Goal: Task Accomplishment & Management: Manage account settings

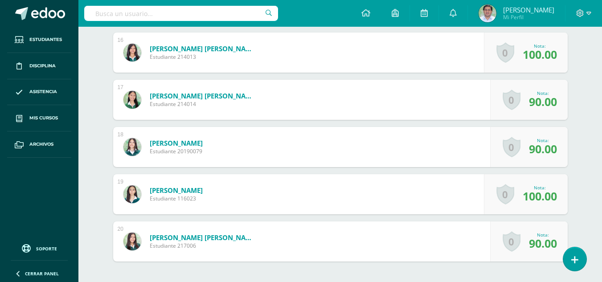
scroll to position [1017, 0]
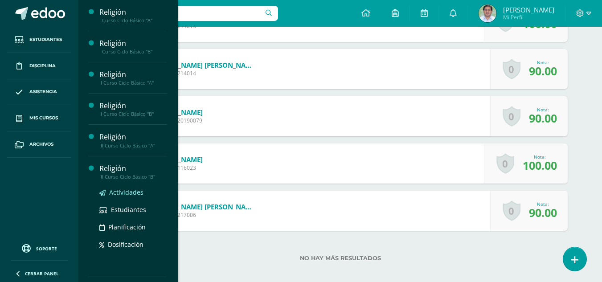
click at [132, 196] on span "Actividades" at bounding box center [126, 192] width 34 height 8
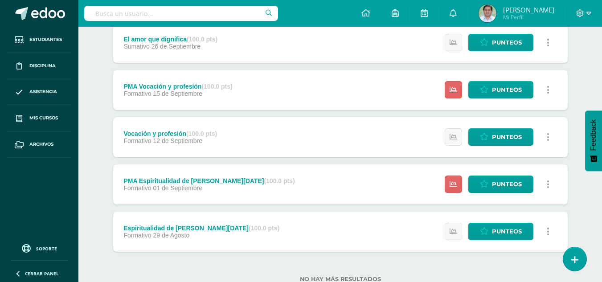
scroll to position [217, 0]
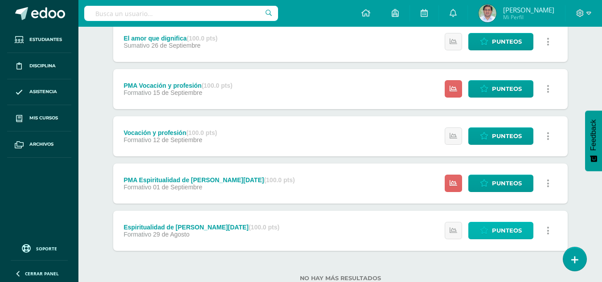
click at [496, 234] on span "Punteos" at bounding box center [507, 230] width 30 height 16
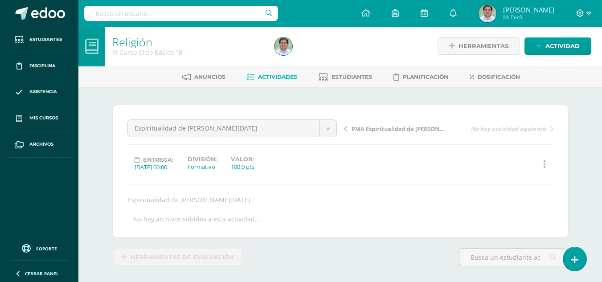
scroll to position [1, 0]
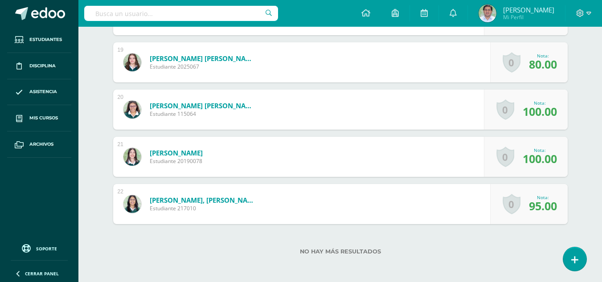
scroll to position [1125, 0]
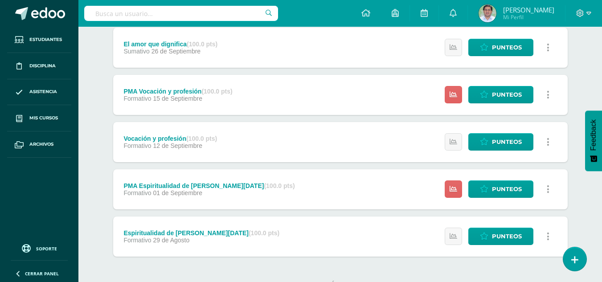
scroll to position [214, 0]
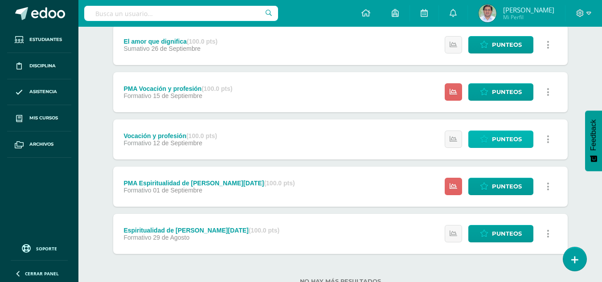
click at [490, 137] on link "Punteos" at bounding box center [501, 139] width 65 height 17
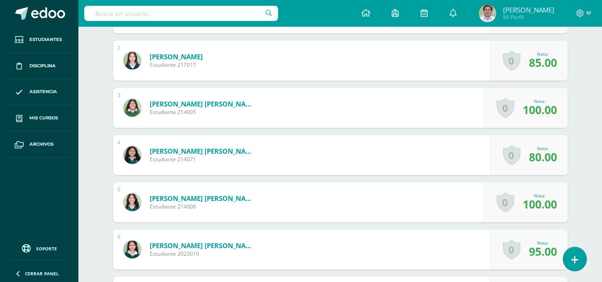
scroll to position [326, 0]
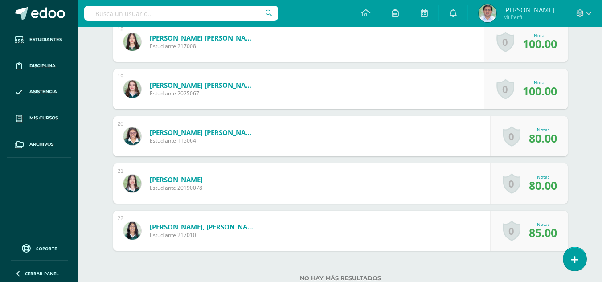
scroll to position [1093, 0]
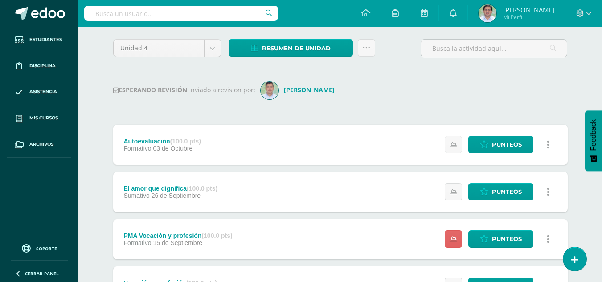
scroll to position [69, 0]
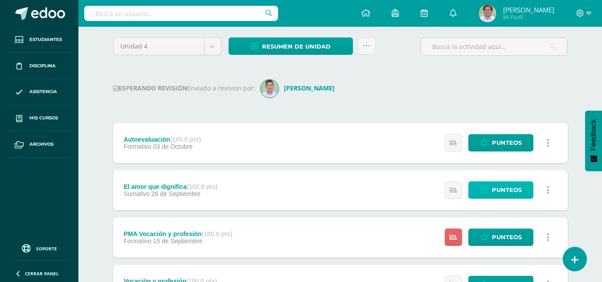
click at [507, 188] on span "Punteos" at bounding box center [507, 190] width 30 height 16
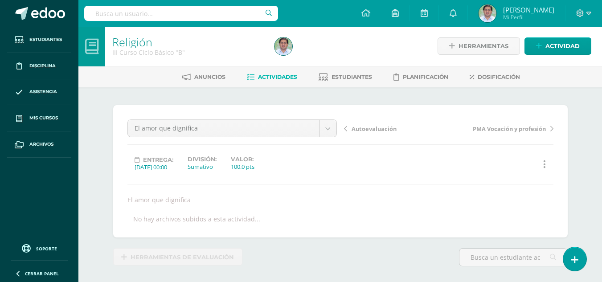
scroll to position [1, 0]
click at [507, 188] on div "El amor que dignifica Autoevaluación El amor que dignifica PMA Vocación y profe…" at bounding box center [341, 171] width 426 height 104
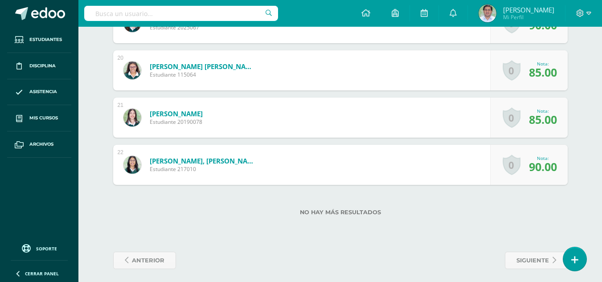
scroll to position [1161, 0]
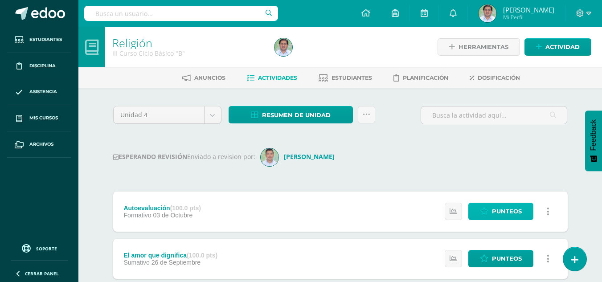
click at [473, 215] on link "Punteos" at bounding box center [501, 211] width 65 height 17
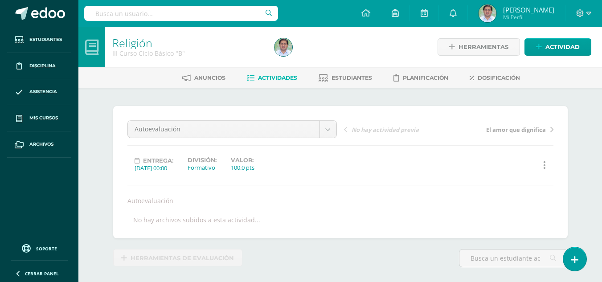
click at [568, 150] on div "Autoevaluación Autoevaluación El amor que dignifica PMA Vocación y profesión Vo…" at bounding box center [340, 172] width 455 height 132
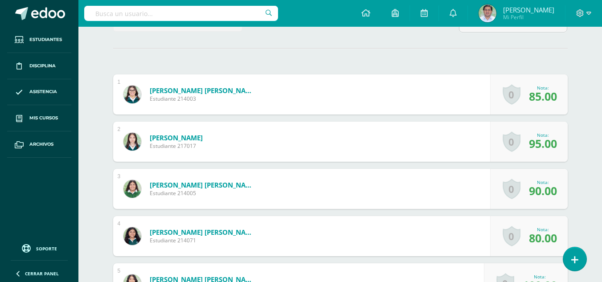
scroll to position [227, 0]
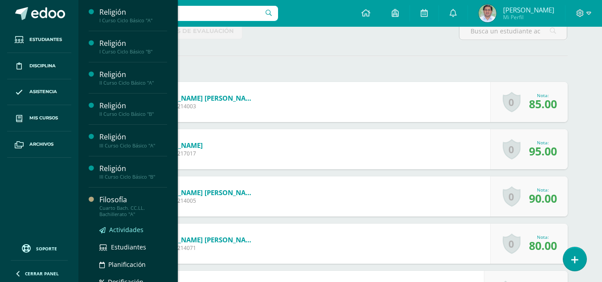
click at [133, 231] on span "Actividades" at bounding box center [126, 230] width 34 height 8
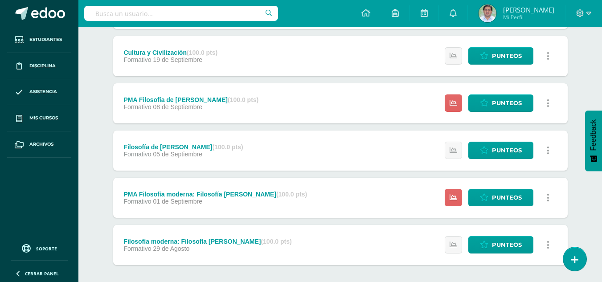
scroll to position [340, 0]
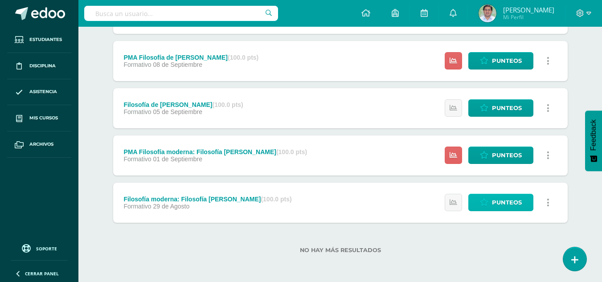
click at [510, 199] on span "Punteos" at bounding box center [507, 202] width 30 height 16
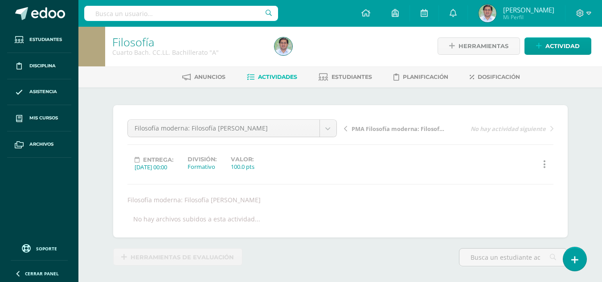
scroll to position [1, 0]
click at [510, 199] on div "Filosofía moderna: Filosofía de Hegel" at bounding box center [340, 199] width 433 height 8
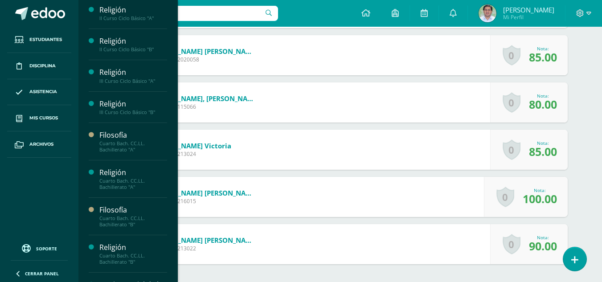
scroll to position [70, 0]
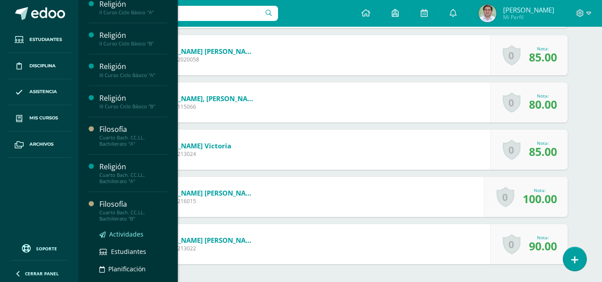
click at [124, 233] on span "Actividades" at bounding box center [126, 234] width 34 height 8
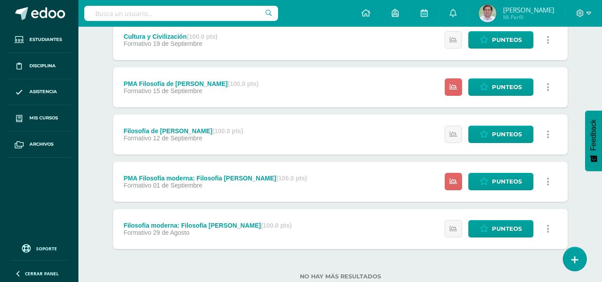
scroll to position [340, 0]
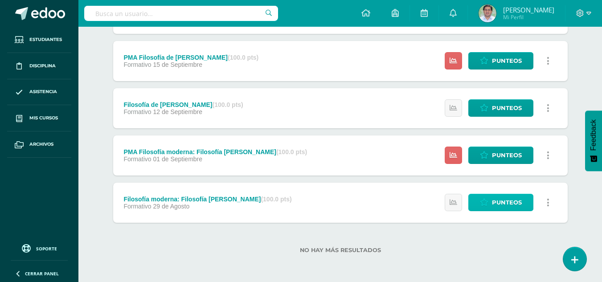
click at [502, 205] on span "Punteos" at bounding box center [507, 202] width 30 height 16
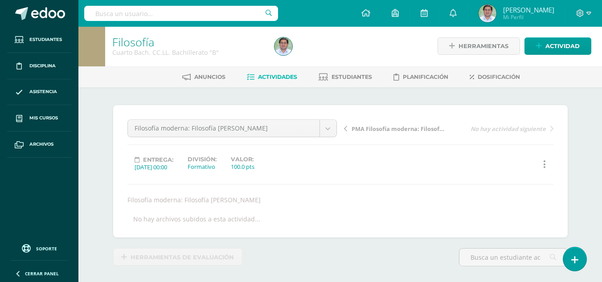
scroll to position [1, 0]
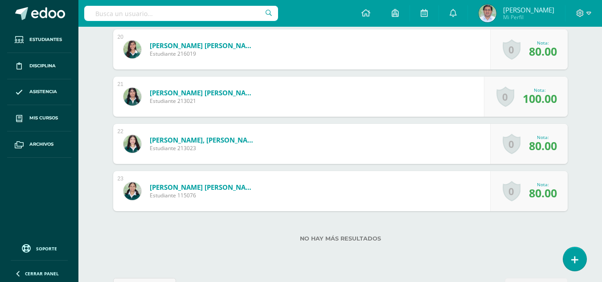
scroll to position [1178, 0]
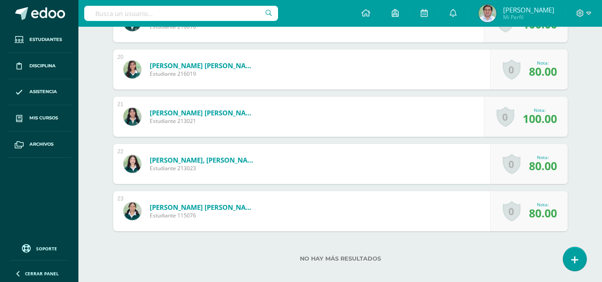
scroll to position [1173, 0]
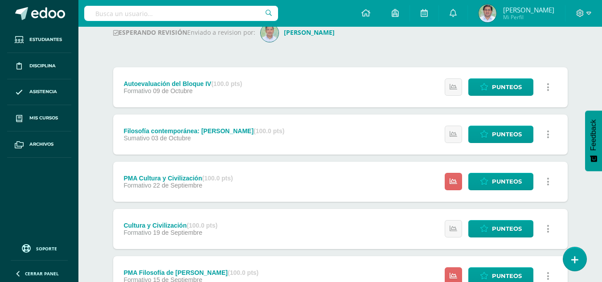
scroll to position [232, 0]
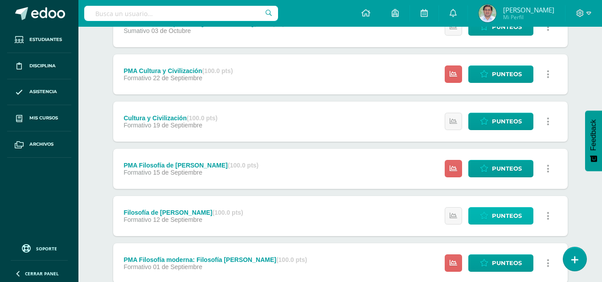
click at [507, 210] on span "Punteos" at bounding box center [507, 216] width 30 height 16
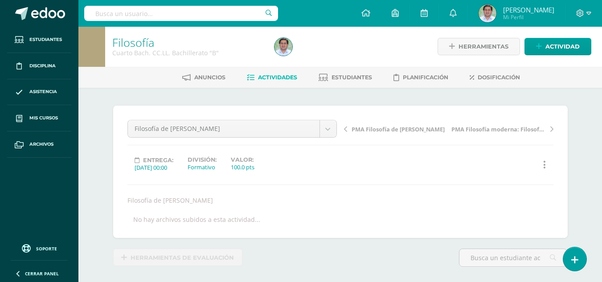
click at [507, 210] on div "Filosofía de E. Kant Autoevaluación del Bloque IV Filosofía contemporánea: Hann…" at bounding box center [341, 172] width 426 height 104
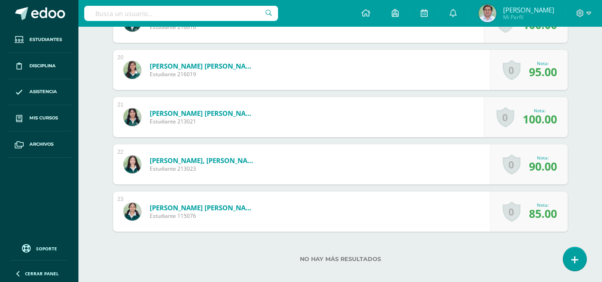
scroll to position [1170, 0]
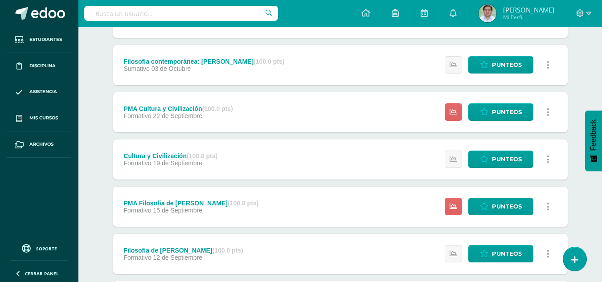
scroll to position [191, 0]
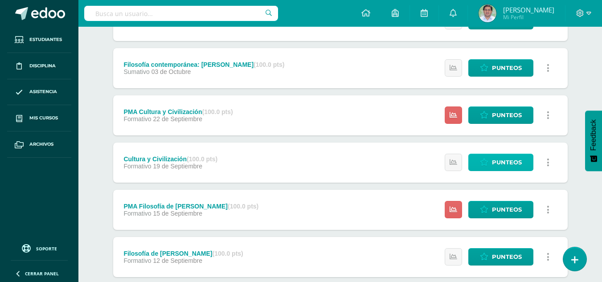
click at [495, 167] on span "Punteos" at bounding box center [507, 162] width 30 height 16
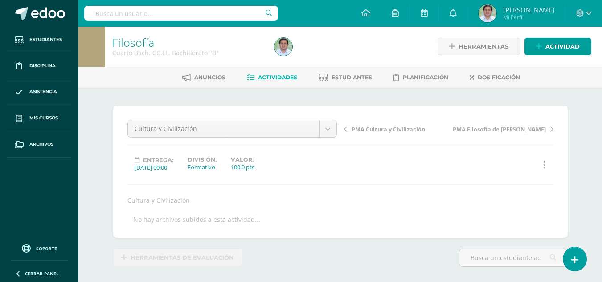
scroll to position [1, 0]
click at [495, 167] on div "Historial de actividad Historial de actividad" at bounding box center [503, 164] width 108 height 17
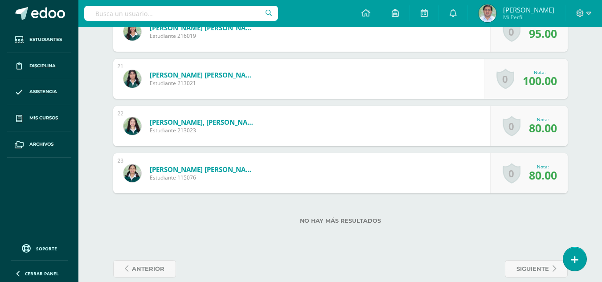
scroll to position [1196, 0]
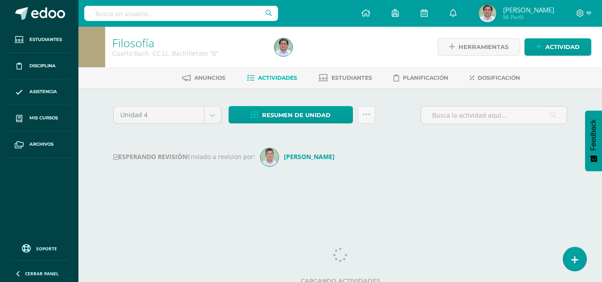
click at [570, 148] on div "Unidad 4 Unidad 1 Unidad 2 Unidad 3 Unidad 4 Resumen de unidad Descargar como H…" at bounding box center [341, 149] width 462 height 86
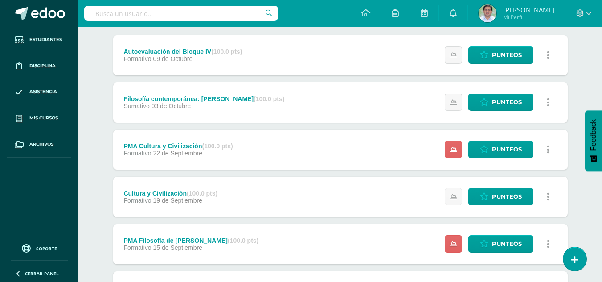
scroll to position [161, 0]
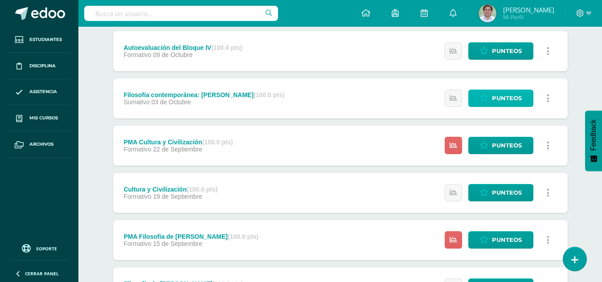
click at [505, 98] on span "Punteos" at bounding box center [507, 98] width 30 height 16
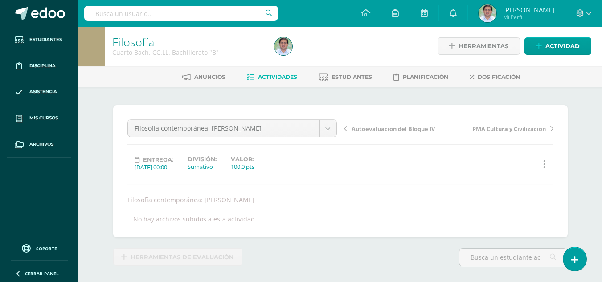
scroll to position [1, 0]
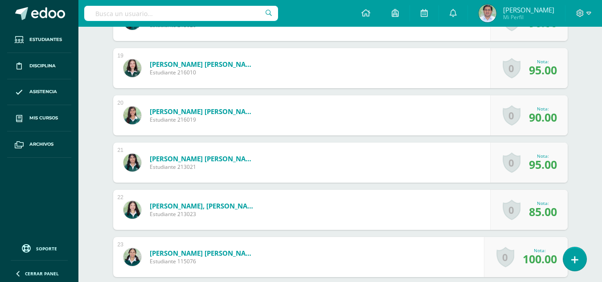
scroll to position [1143, 0]
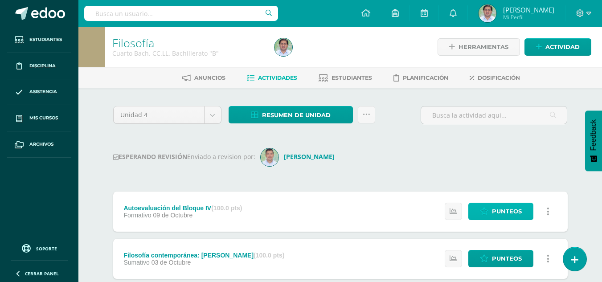
click at [507, 213] on span "Punteos" at bounding box center [507, 211] width 30 height 16
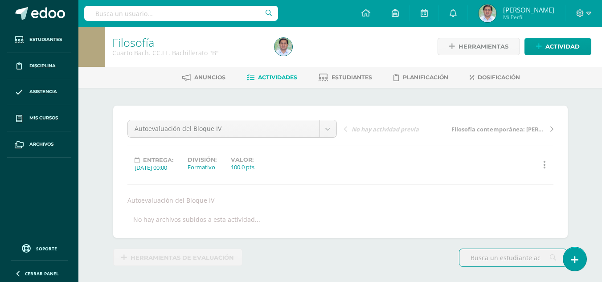
scroll to position [1, 0]
click at [507, 213] on div "Autoevaluación del Bloque IV Autoevaluación del Bloque IV Filosofía contemporán…" at bounding box center [341, 171] width 426 height 104
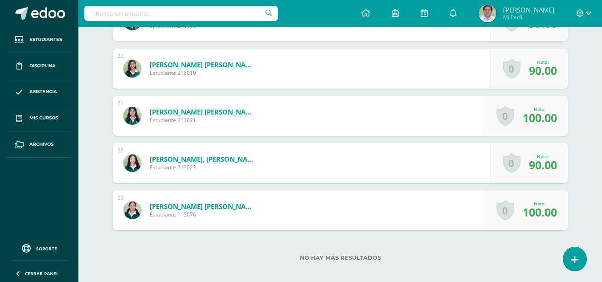
scroll to position [1163, 0]
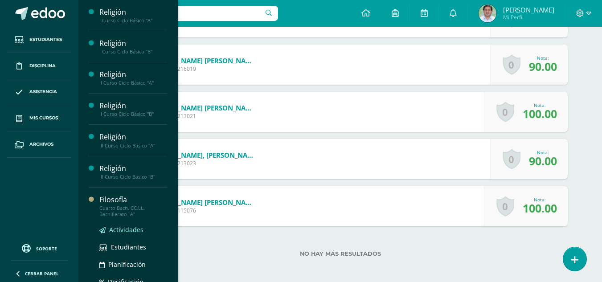
click at [133, 232] on span "Actividades" at bounding box center [126, 230] width 34 height 8
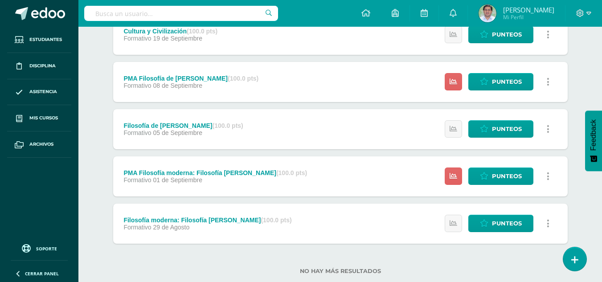
scroll to position [340, 0]
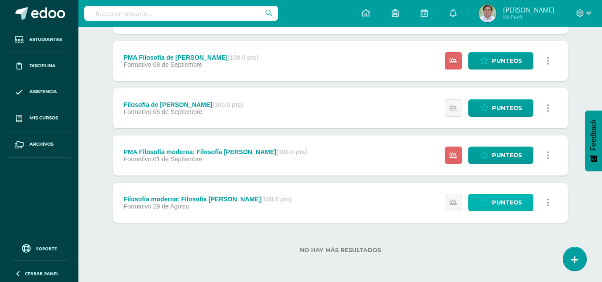
click at [494, 200] on span "Punteos" at bounding box center [507, 202] width 30 height 16
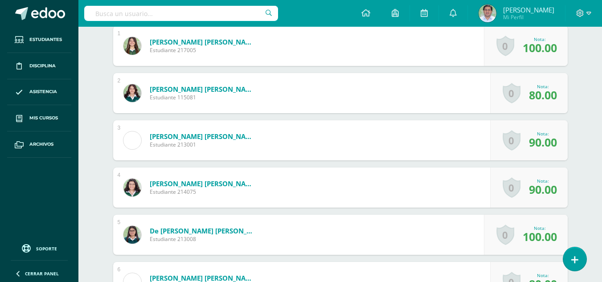
scroll to position [286, 0]
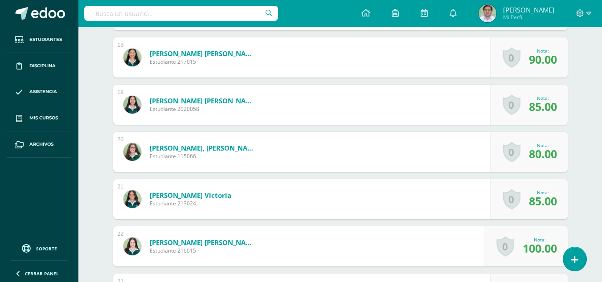
scroll to position [1071, 0]
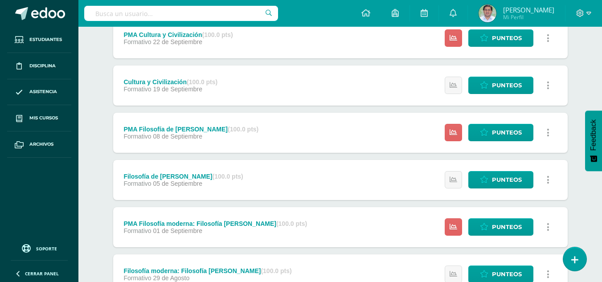
scroll to position [267, 0]
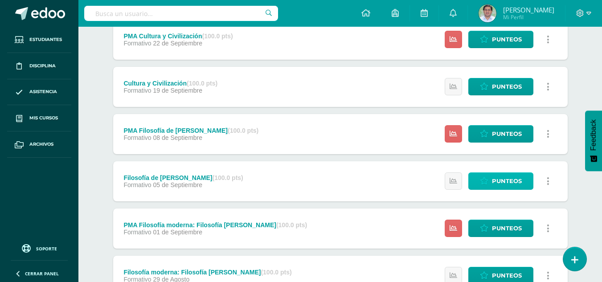
click at [503, 177] on span "Punteos" at bounding box center [507, 181] width 30 height 16
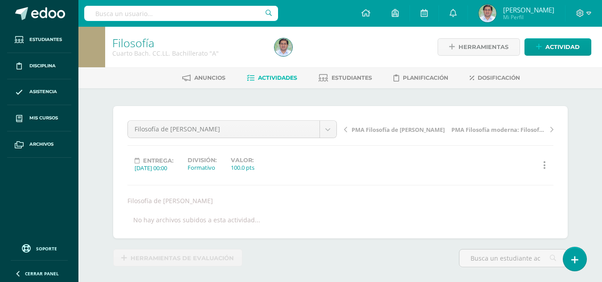
scroll to position [0, 0]
click at [503, 177] on div "Filosofía de E. Kant Autoevaluación Filosofía contemporánea: Hannah Arendt PMA …" at bounding box center [341, 172] width 426 height 104
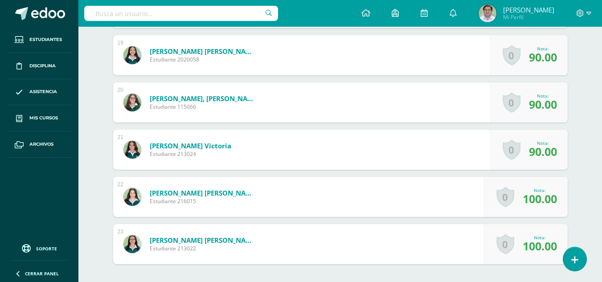
scroll to position [1143, 0]
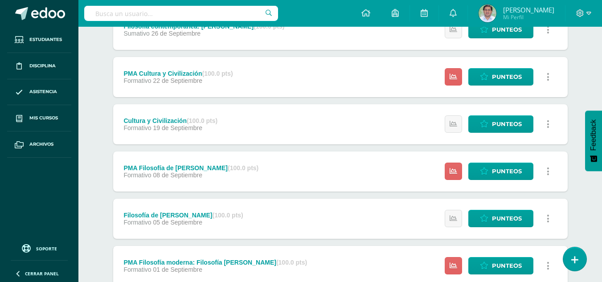
scroll to position [228, 0]
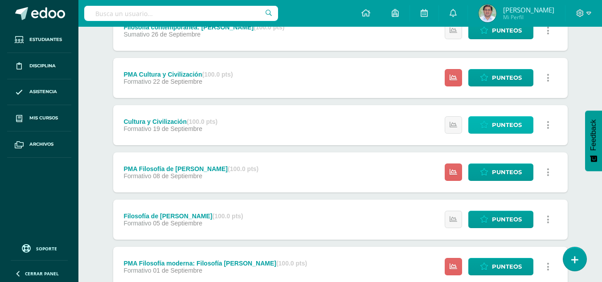
click at [503, 122] on span "Punteos" at bounding box center [507, 125] width 30 height 16
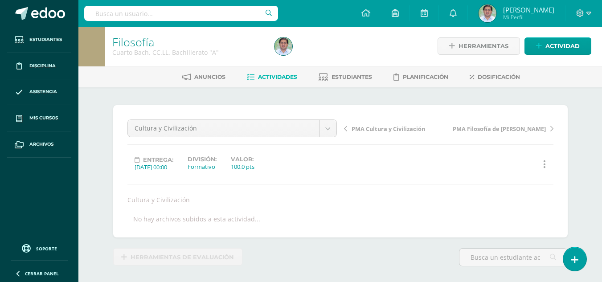
scroll to position [1, 0]
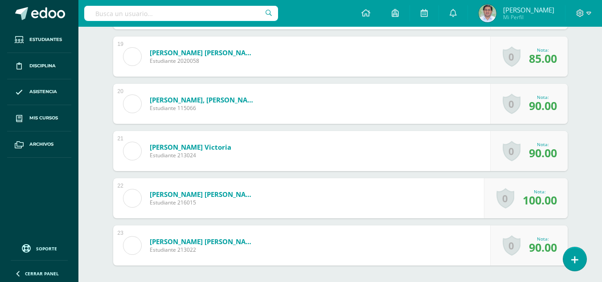
scroll to position [1143, 0]
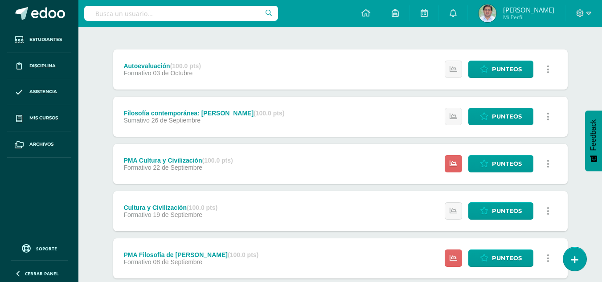
scroll to position [143, 0]
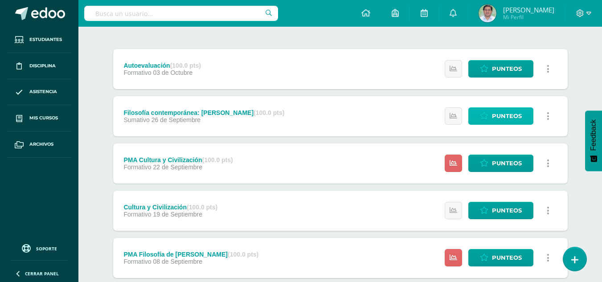
click at [530, 116] on link "Punteos" at bounding box center [501, 115] width 65 height 17
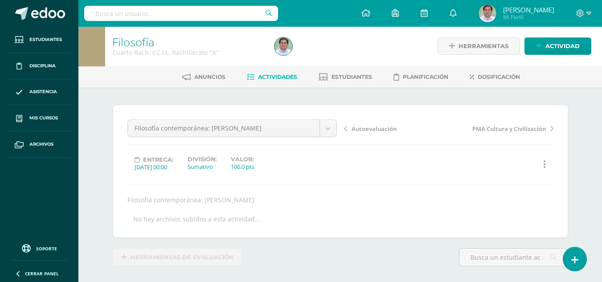
scroll to position [1, 0]
click at [530, 116] on div "Filosofía contemporánea: Hannah Arendt Autoevaluación Filosofía contemporánea: …" at bounding box center [340, 171] width 455 height 132
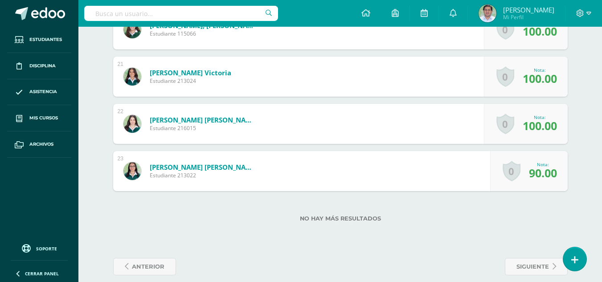
scroll to position [1209, 0]
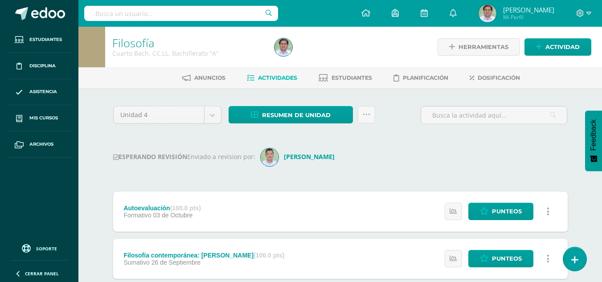
click at [551, 160] on div "ESPERANDO REVISIÓN Enviado a revision por: Otoniel" at bounding box center [340, 157] width 455 height 18
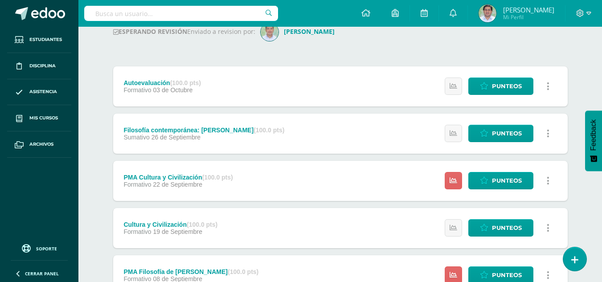
scroll to position [125, 0]
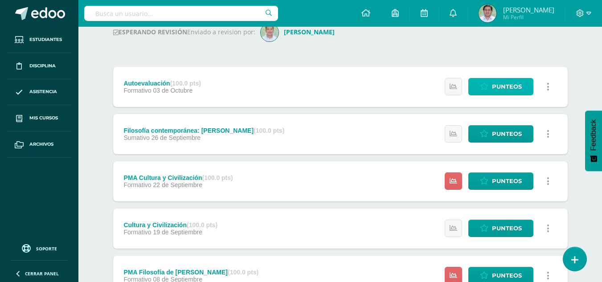
click at [500, 90] on span "Punteos" at bounding box center [507, 86] width 30 height 16
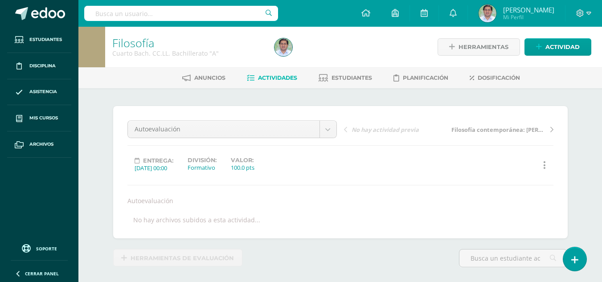
scroll to position [0, 0]
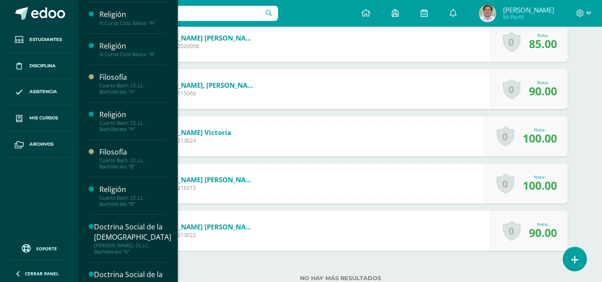
scroll to position [151, 0]
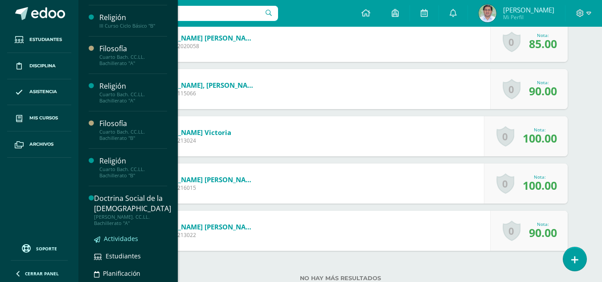
click at [128, 241] on span "Actividades" at bounding box center [121, 239] width 34 height 8
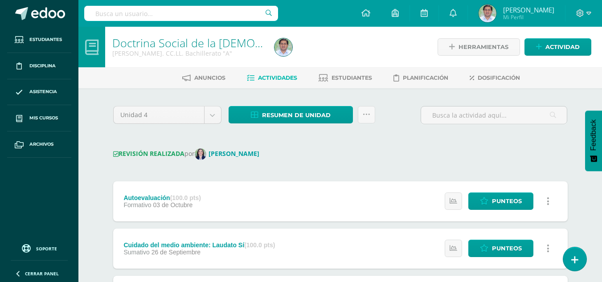
click at [600, 230] on div "Doctrina Social de la Iglesia Quinto Bach. CC.LL. Bachillerato "A" Herramientas…" at bounding box center [340, 272] width 524 height 490
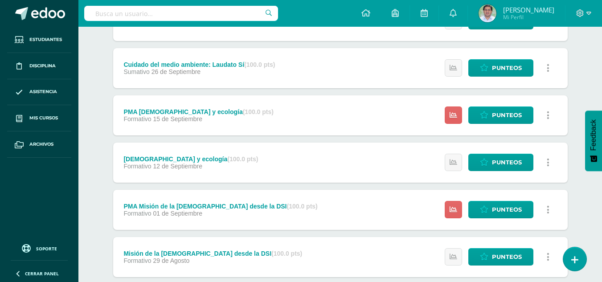
scroll to position [185, 0]
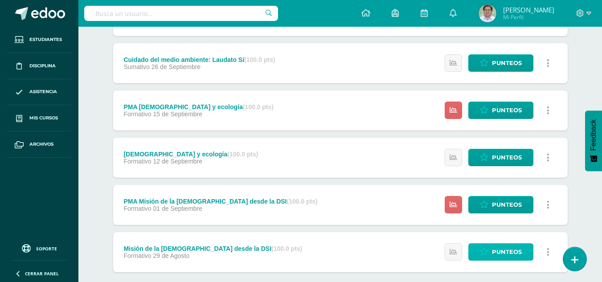
click at [503, 247] on span "Punteos" at bounding box center [507, 252] width 30 height 16
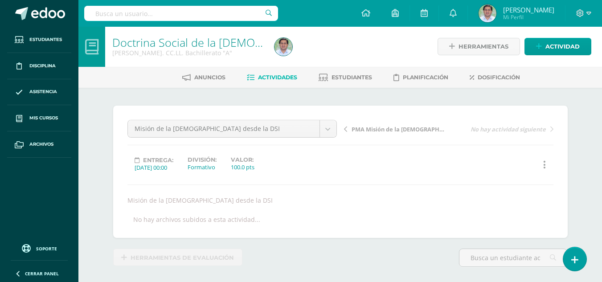
scroll to position [1, 0]
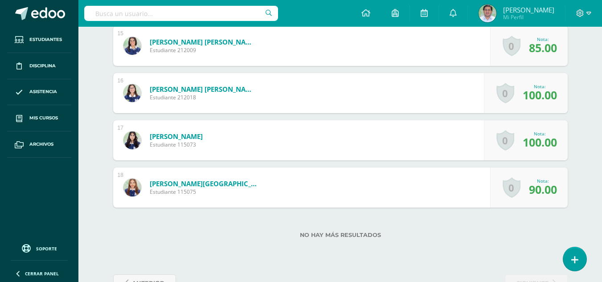
scroll to position [955, 0]
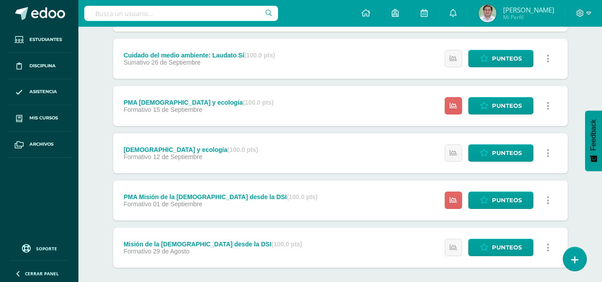
scroll to position [196, 0]
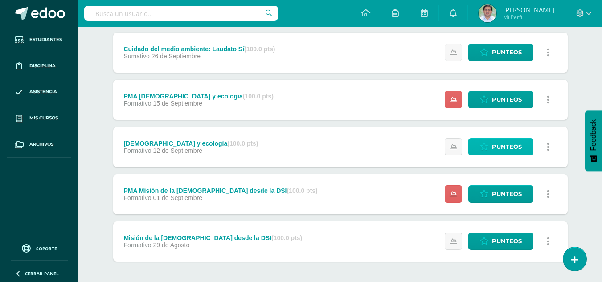
click at [493, 143] on span "Punteos" at bounding box center [507, 147] width 30 height 16
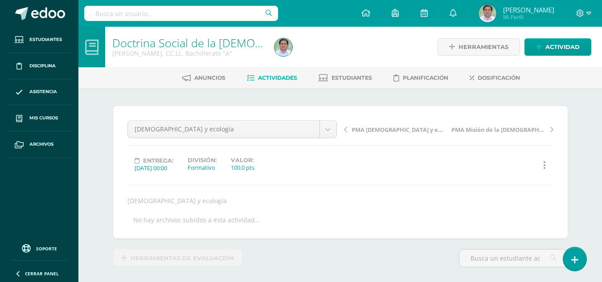
scroll to position [0, 0]
click at [493, 143] on div "PMA Iglesia y ecología PMA Misión de la Iglesia desde la DSI" at bounding box center [449, 132] width 217 height 25
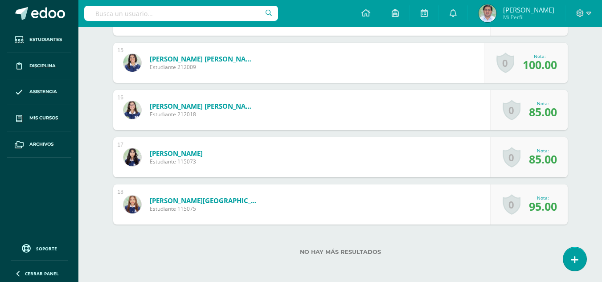
scroll to position [946, 0]
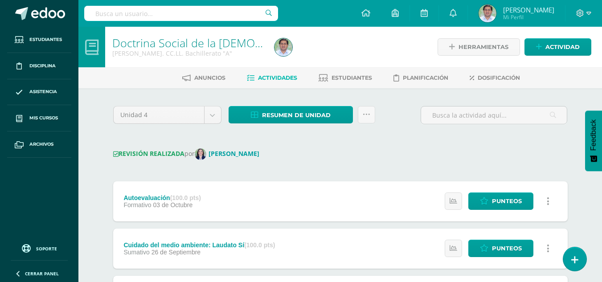
click at [589, 167] on button "Feedback" at bounding box center [593, 141] width 17 height 61
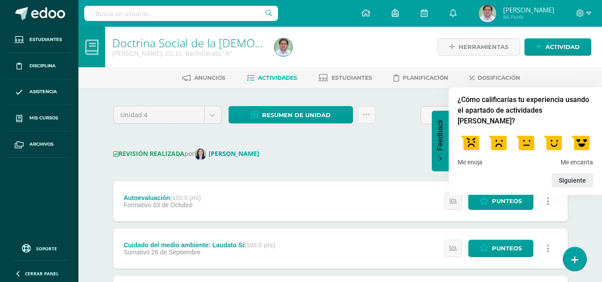
click at [408, 157] on div "REVISIÓN REALIZADA por Alejandra Jerez" at bounding box center [340, 154] width 455 height 12
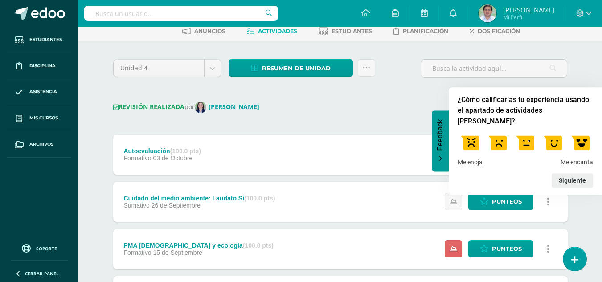
scroll to position [54, 0]
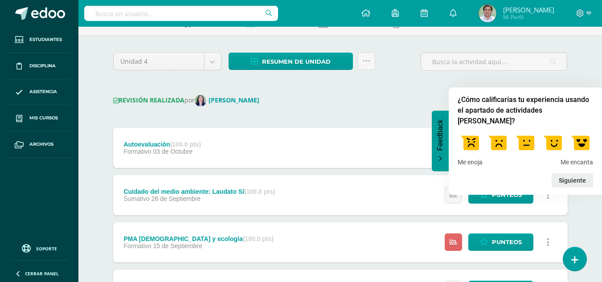
click at [400, 97] on div "REVISIÓN REALIZADA por Alejandra Jerez" at bounding box center [340, 101] width 455 height 12
click at [586, 76] on div "Doctrina Social de la Iglesia Quinto Bach. CC.LL. Bachillerato "A" Herramientas…" at bounding box center [340, 218] width 524 height 490
click at [440, 159] on icon "Feedback - Ocultar encuesta" at bounding box center [440, 159] width 5 height 6
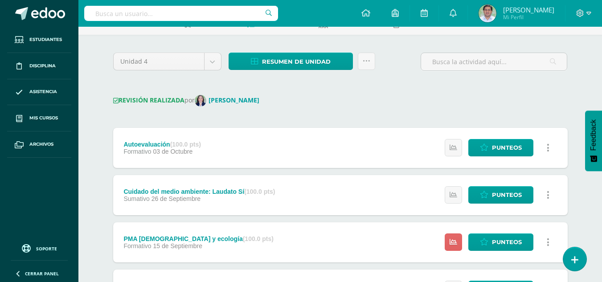
click at [534, 89] on div "Unidad 4 Unidad 1 Unidad 2 Unidad 3 Unidad 4 Resumen de unidad Descargar como H…" at bounding box center [341, 249] width 462 height 393
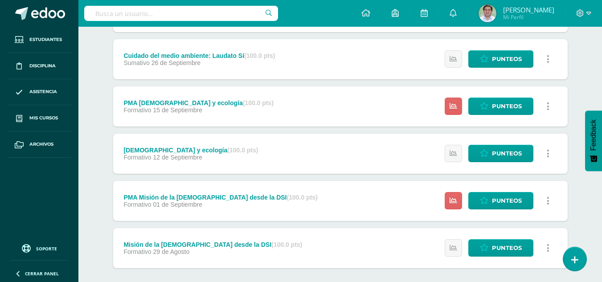
scroll to position [190, 0]
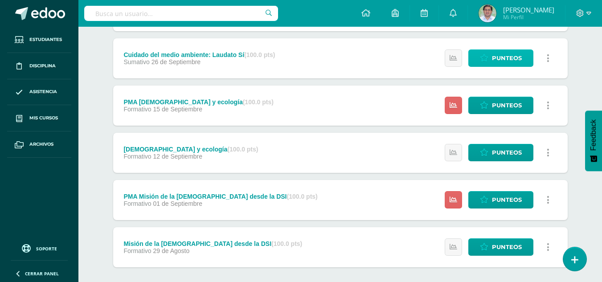
click at [512, 55] on span "Punteos" at bounding box center [507, 58] width 30 height 16
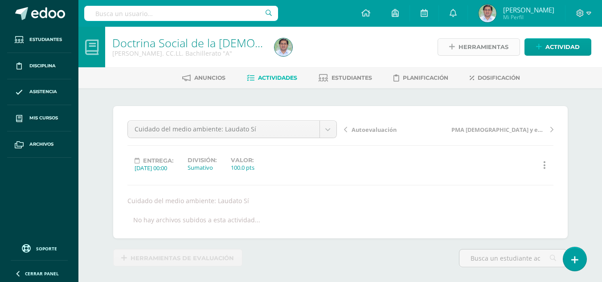
drag, startPoint x: 0, startPoint y: 0, endPoint x: 512, endPoint y: 55, distance: 514.8
click at [512, 55] on link "Herramientas" at bounding box center [479, 46] width 82 height 17
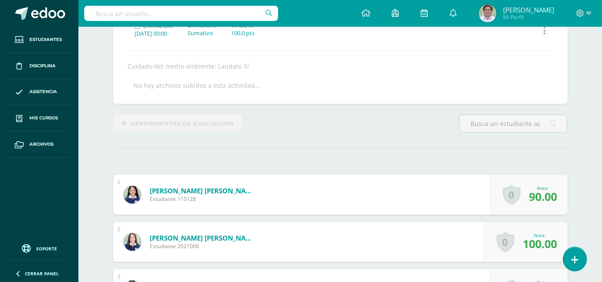
scroll to position [161, 0]
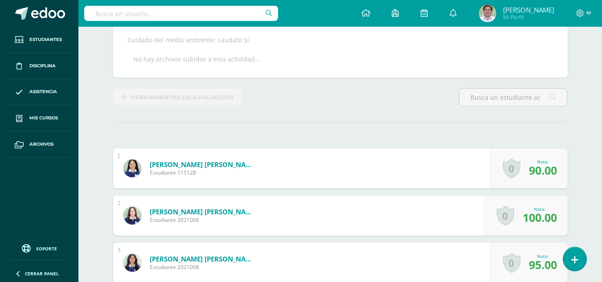
click at [512, 55] on div "No hay archivos subidos a esta actividad..." at bounding box center [340, 59] width 433 height 8
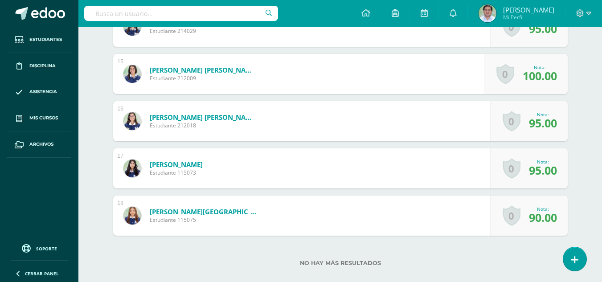
scroll to position [935, 0]
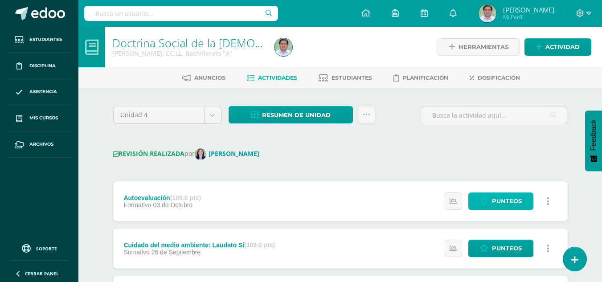
click at [512, 197] on span "Punteos" at bounding box center [507, 201] width 30 height 16
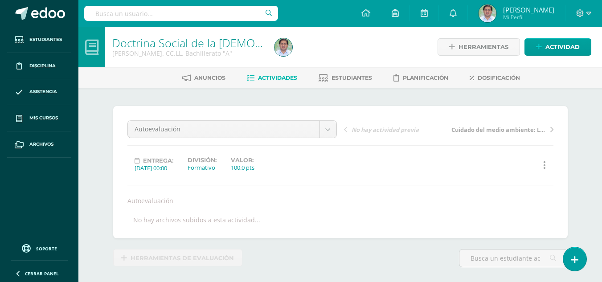
click at [580, 135] on div "¿Estás seguro que quieres eliminar esta actividad? Esto borrará la actividad y …" at bounding box center [340, 220] width 490 height 264
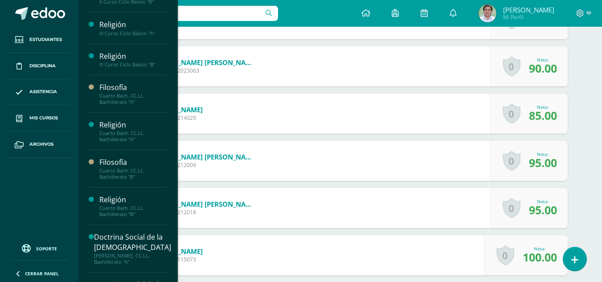
scroll to position [151, 0]
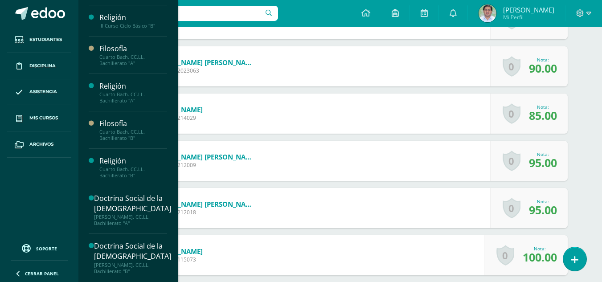
click at [121, 266] on div "[PERSON_NAME]. CC.LL. Bachillerato "B"" at bounding box center [132, 268] width 77 height 12
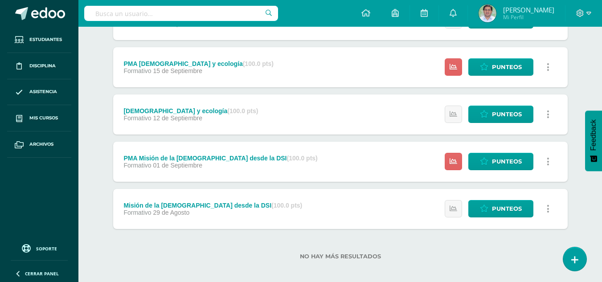
scroll to position [234, 0]
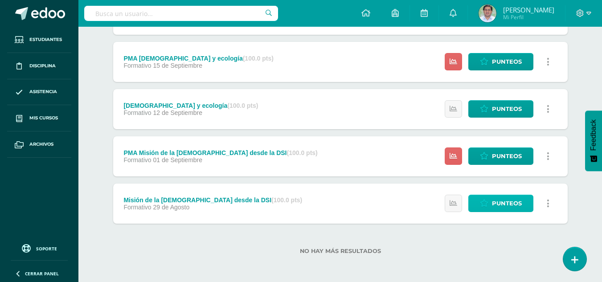
click at [503, 202] on span "Punteos" at bounding box center [507, 203] width 30 height 16
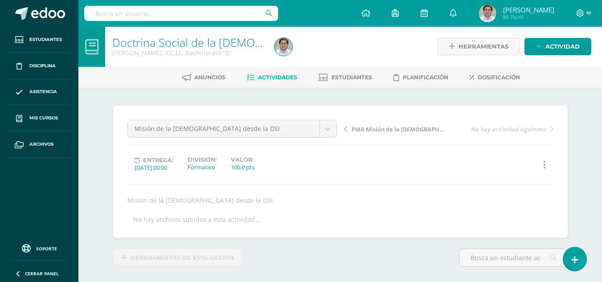
scroll to position [1, 0]
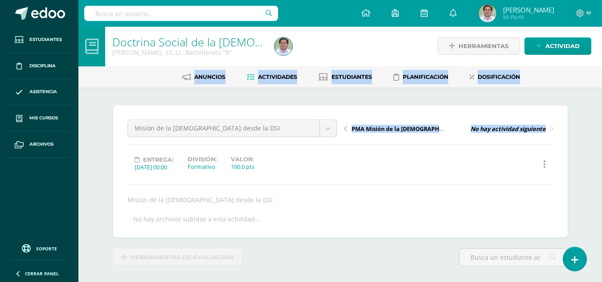
drag, startPoint x: 601, startPoint y: 56, endPoint x: 609, endPoint y: 91, distance: 35.5
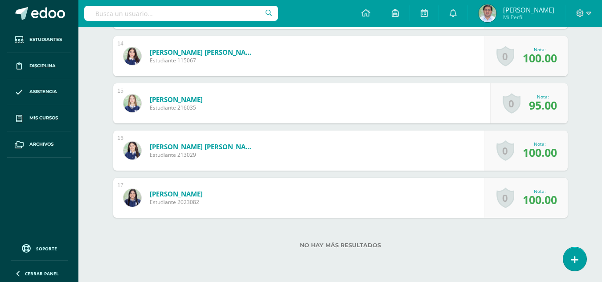
scroll to position [901, 0]
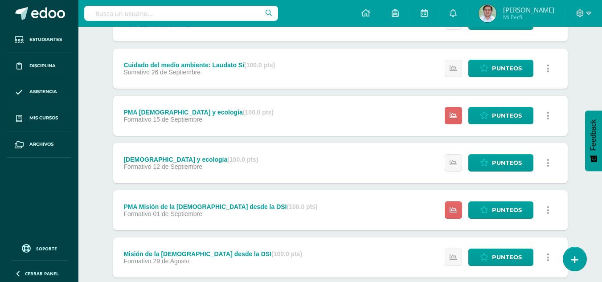
scroll to position [180, 0]
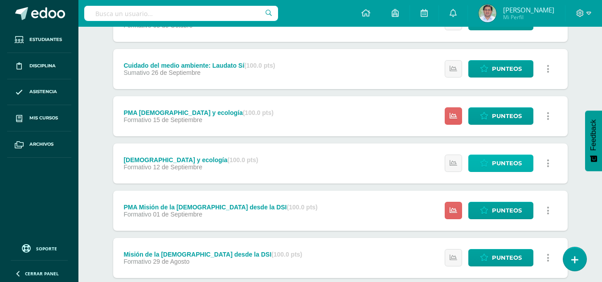
click at [497, 164] on span "Punteos" at bounding box center [507, 163] width 30 height 16
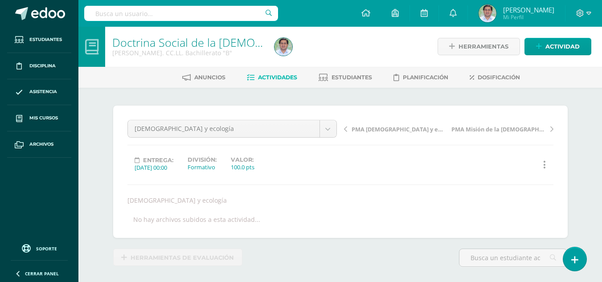
scroll to position [1, 0]
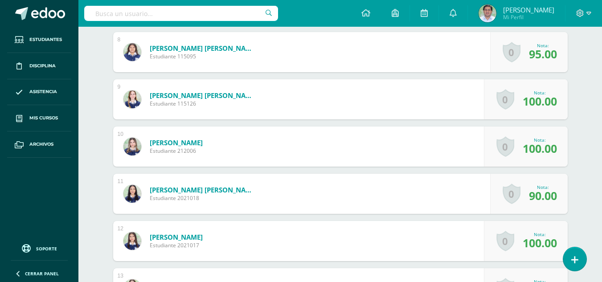
scroll to position [607, 0]
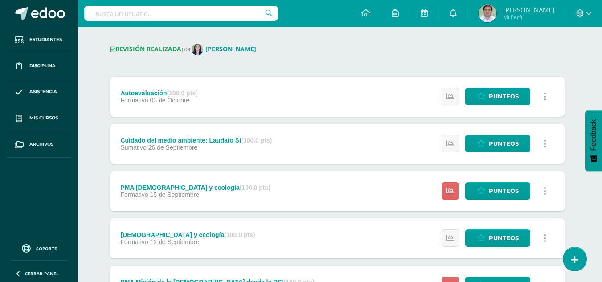
scroll to position [5, 3]
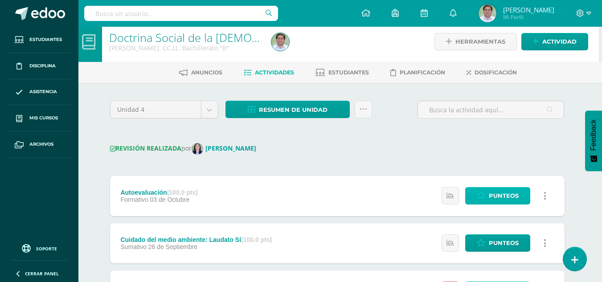
click at [505, 198] on span "Punteos" at bounding box center [504, 196] width 30 height 16
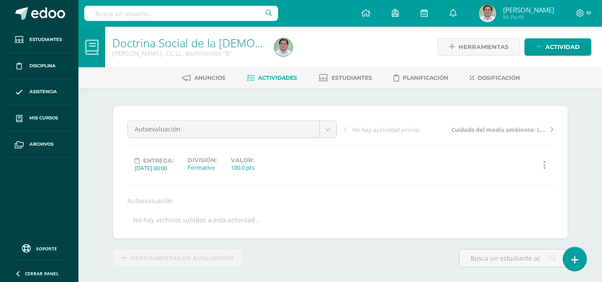
click at [597, 205] on div "Doctrina Social de la Iglesia Quinto Bach. CC.LL. Bachillerato "B" Herramientas…" at bounding box center [340, 190] width 524 height 326
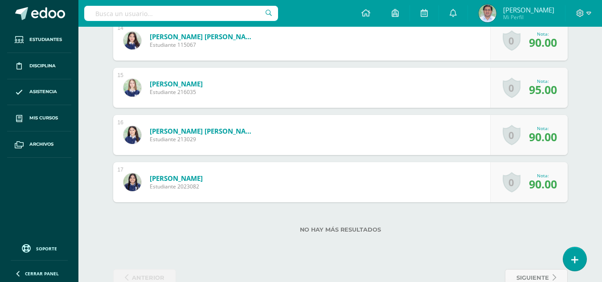
scroll to position [923, 0]
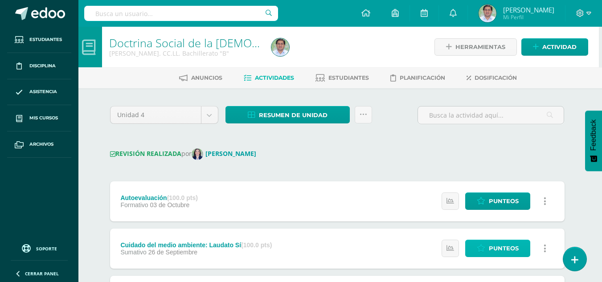
click at [506, 244] on span "Punteos" at bounding box center [504, 248] width 30 height 16
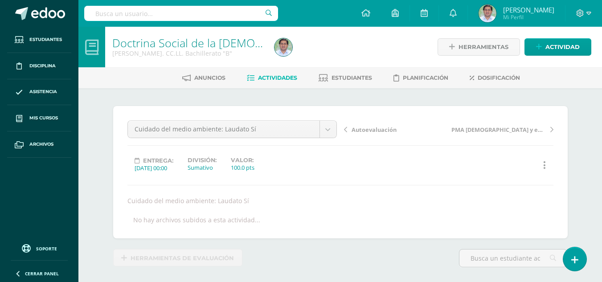
click at [558, 217] on div "Cuidado del medio ambiente: Laudato Sí Autoevaluación Cuidado del medio ambient…" at bounding box center [340, 172] width 455 height 132
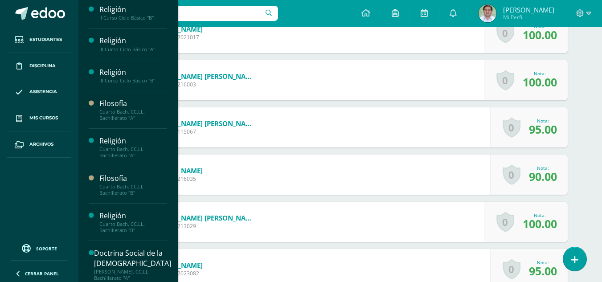
scroll to position [95, 0]
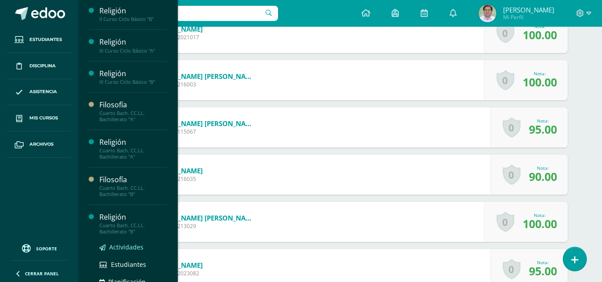
click at [123, 244] on span "Actividades" at bounding box center [126, 247] width 34 height 8
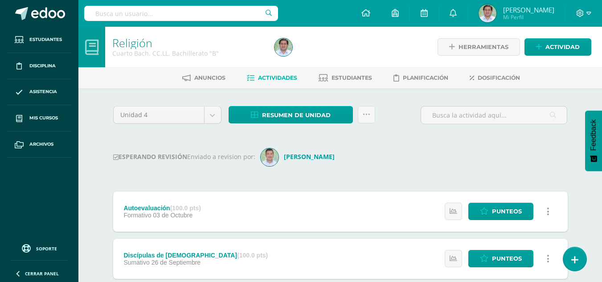
click at [386, 155] on div "ESPERANDO REVISIÓN Enviado a revision por: [PERSON_NAME]" at bounding box center [340, 157] width 455 height 18
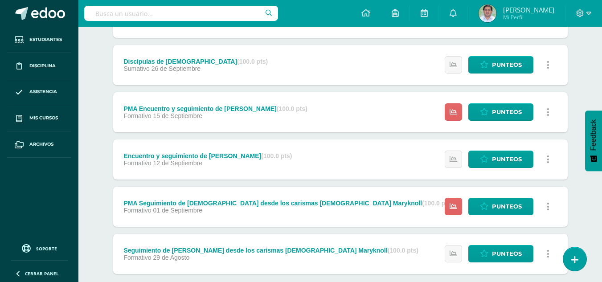
scroll to position [178, 0]
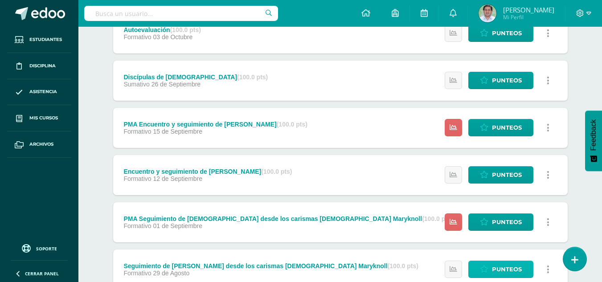
click at [486, 269] on icon at bounding box center [484, 270] width 8 height 8
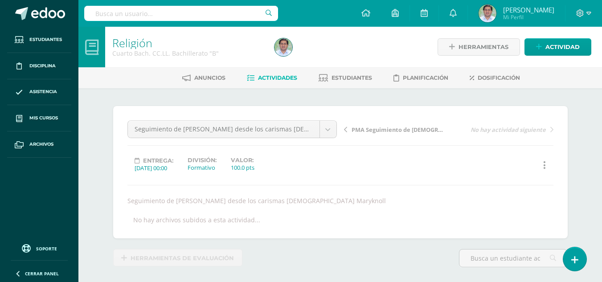
scroll to position [0, 0]
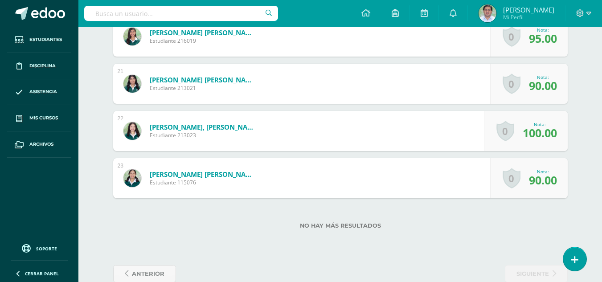
scroll to position [1191, 0]
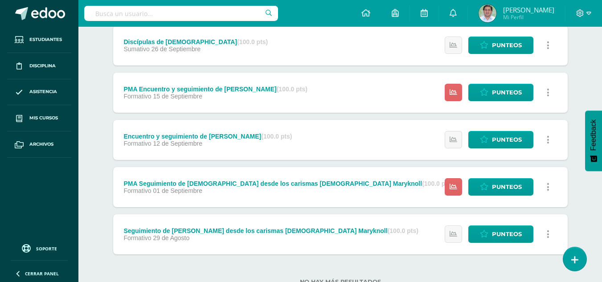
scroll to position [203, 0]
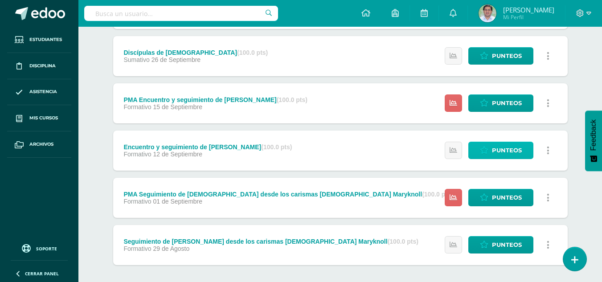
click at [501, 157] on span "Punteos" at bounding box center [507, 150] width 30 height 16
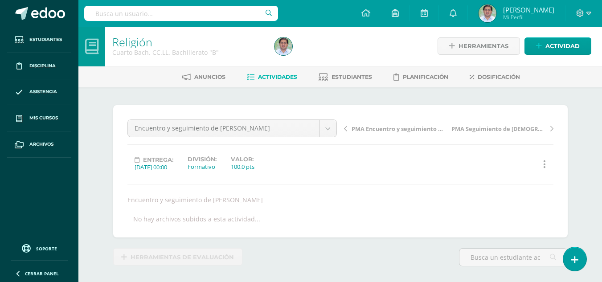
scroll to position [1, 0]
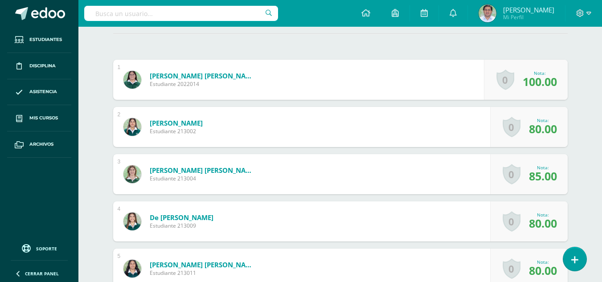
scroll to position [167, 0]
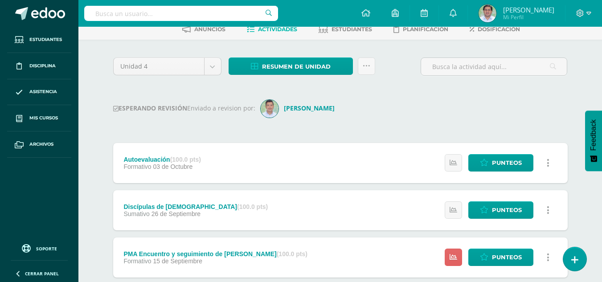
scroll to position [71, 0]
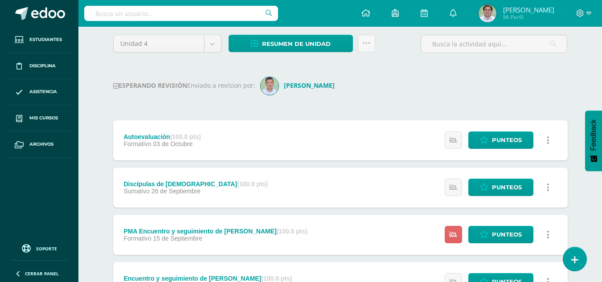
drag, startPoint x: 606, startPoint y: 95, endPoint x: 599, endPoint y: 191, distance: 96.1
click at [599, 191] on html "Estudiantes Disciplina Asistencia Mis cursos Archivos Soporte Ayuda Reportar un…" at bounding box center [301, 192] width 602 height 527
click at [499, 182] on span "Punteos" at bounding box center [507, 187] width 30 height 16
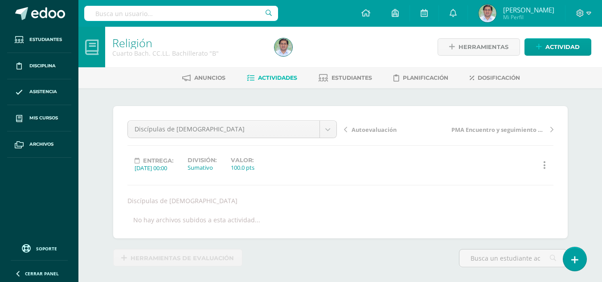
scroll to position [0, 0]
click at [499, 182] on div "Discípulas de Jesús Autoevaluación Discípulas de Jesús PMA Encuentro y seguimie…" at bounding box center [341, 172] width 426 height 104
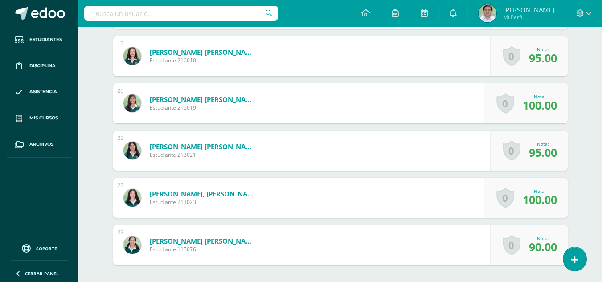
scroll to position [1142, 0]
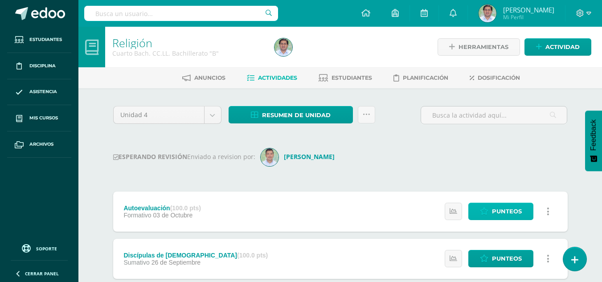
click at [498, 214] on span "Punteos" at bounding box center [507, 211] width 30 height 16
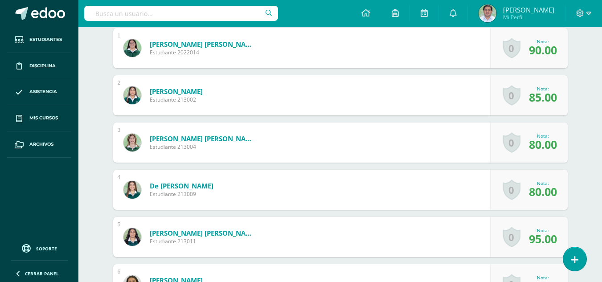
scroll to position [286, 0]
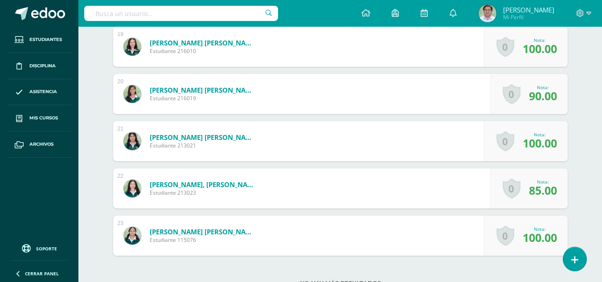
scroll to position [1209, 0]
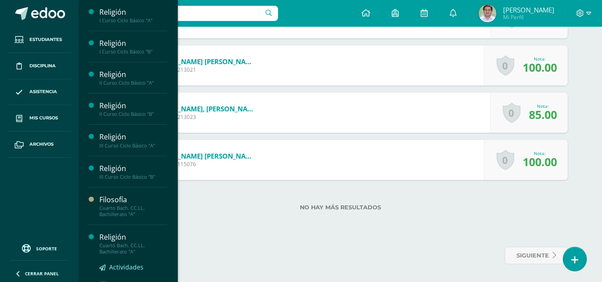
click at [131, 267] on span "Actividades" at bounding box center [126, 267] width 34 height 8
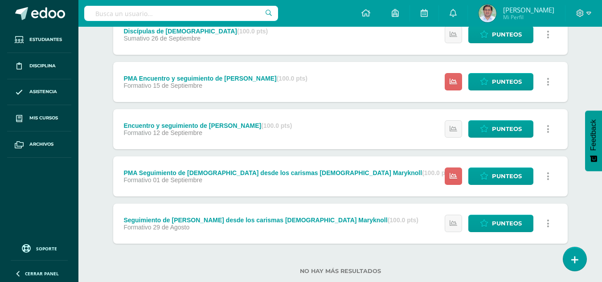
scroll to position [245, 0]
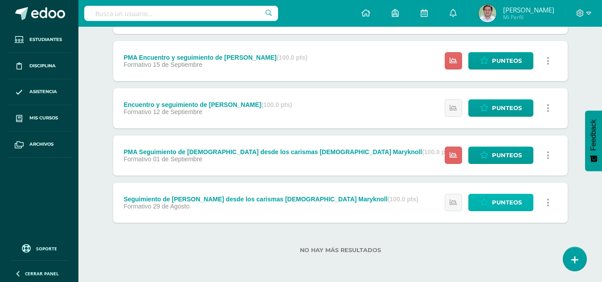
click at [508, 206] on span "Punteos" at bounding box center [507, 202] width 30 height 16
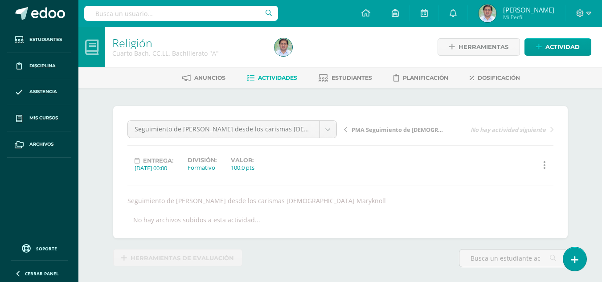
click at [577, 177] on div "¿Estás seguro que quieres eliminar esta actividad? Esto borrará la actividad y …" at bounding box center [340, 220] width 490 height 264
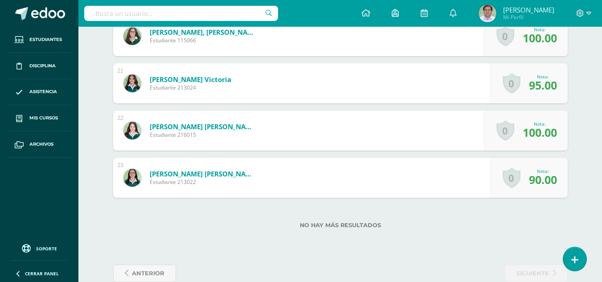
scroll to position [1195, 0]
